Goal: Task Accomplishment & Management: Use online tool/utility

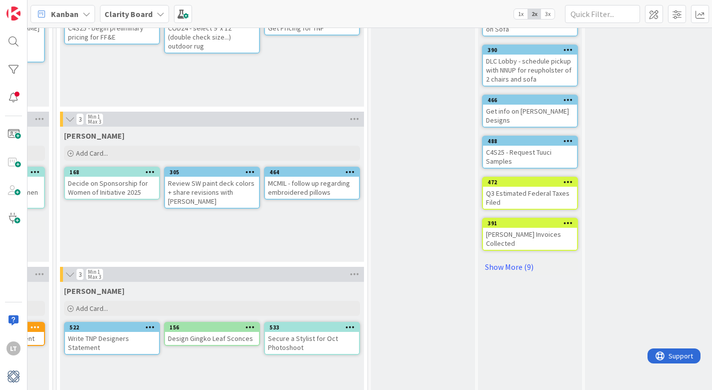
scroll to position [275, 813]
click at [512, 259] on link "Show More (9)" at bounding box center [531, 267] width 96 height 16
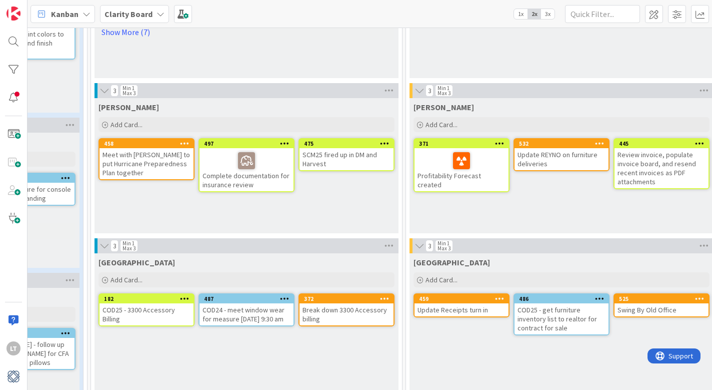
scroll to position [644, 460]
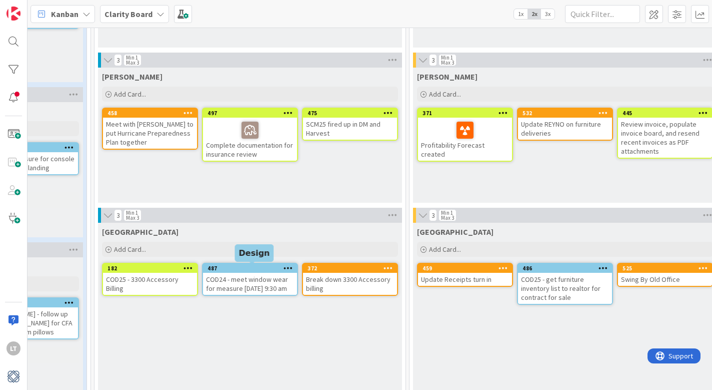
click at [240, 271] on div "487" at bounding box center [253, 268] width 90 height 7
click at [262, 265] on div "487" at bounding box center [253, 268] width 90 height 7
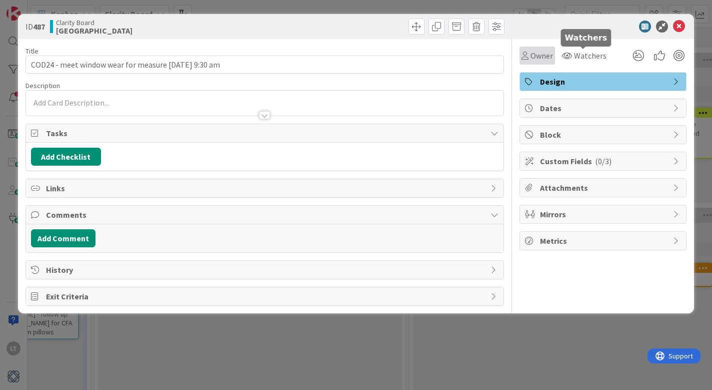
click at [541, 55] on span "Owner" at bounding box center [542, 56] width 23 height 12
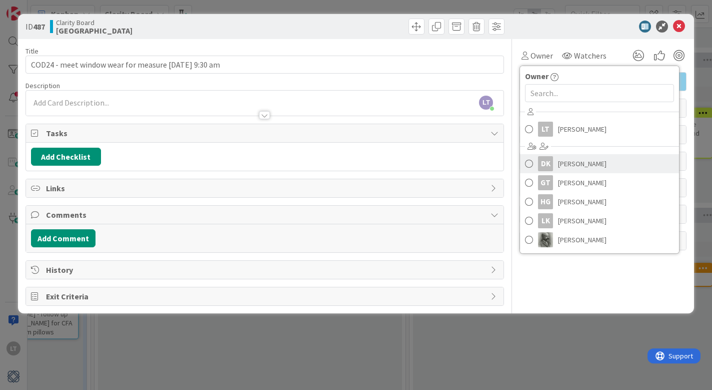
click at [532, 163] on span at bounding box center [529, 163] width 8 height 15
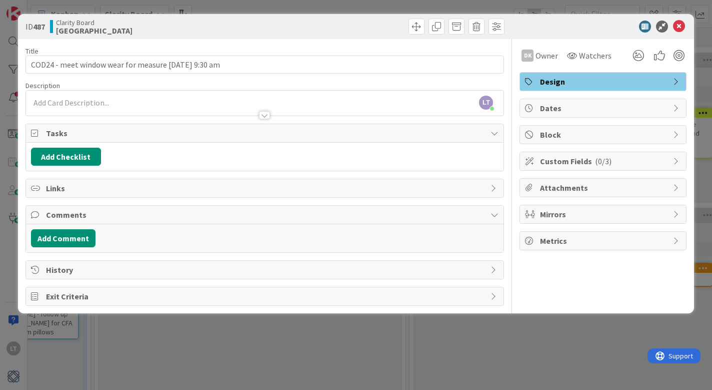
click at [679, 27] on icon at bounding box center [679, 27] width 12 height 12
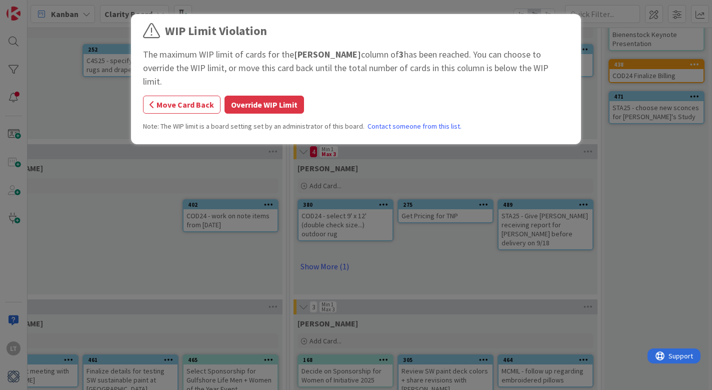
scroll to position [88, 580]
click at [245, 96] on button "Override WIP Limit" at bounding box center [265, 105] width 80 height 18
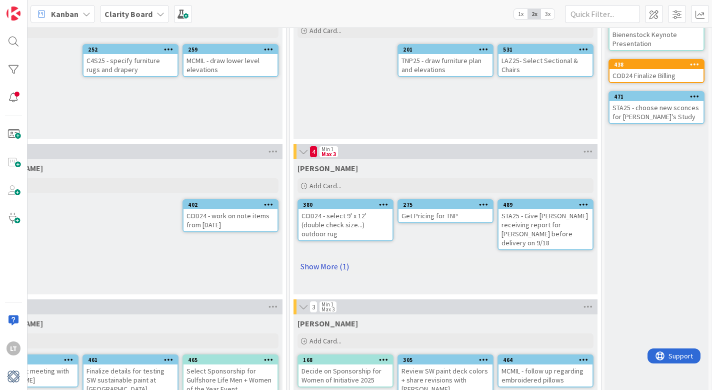
click at [331, 258] on link "Show More (1)" at bounding box center [446, 266] width 296 height 16
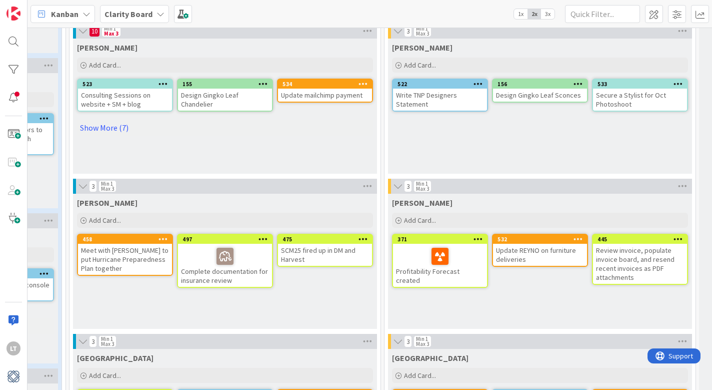
scroll to position [480, 485]
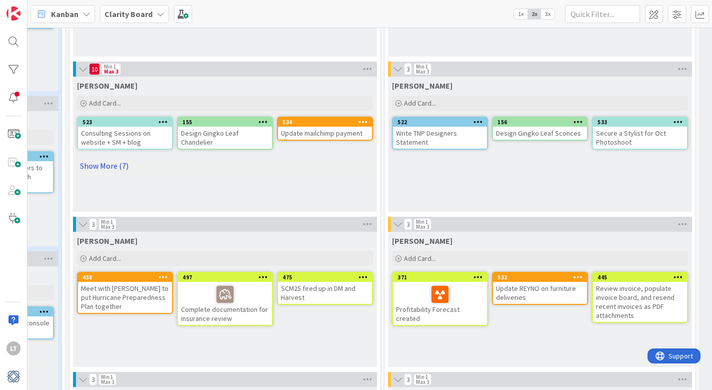
click at [107, 168] on link "Show More (7)" at bounding box center [225, 166] width 296 height 16
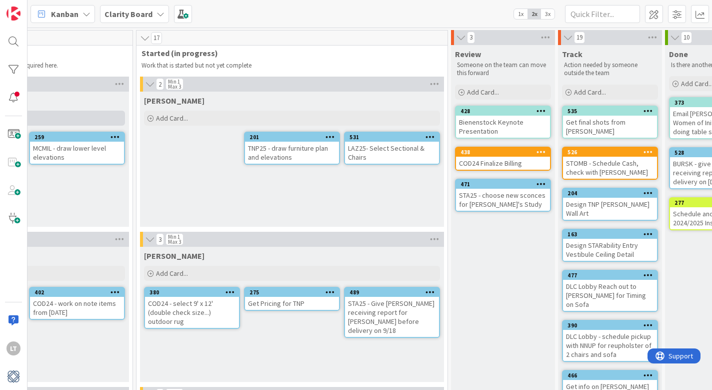
scroll to position [0, 565]
